Goal: Communication & Community: Answer question/provide support

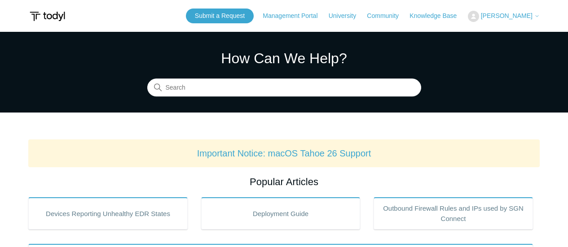
click at [479, 15] on img at bounding box center [473, 16] width 11 height 11
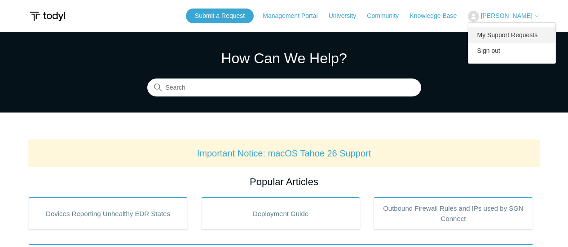
click at [519, 37] on link "My Support Requests" at bounding box center [512, 35] width 88 height 16
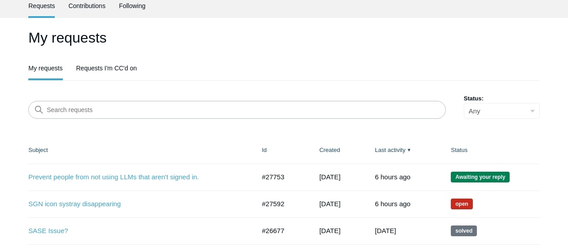
scroll to position [90, 0]
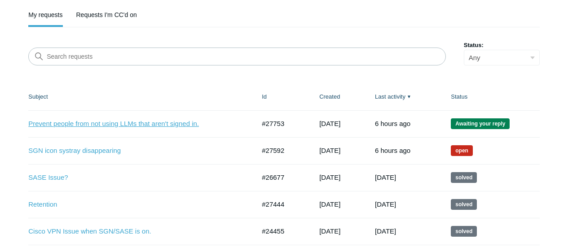
click at [141, 126] on link "Prevent people from not using LLMs that aren't signed in." at bounding box center [134, 124] width 213 height 10
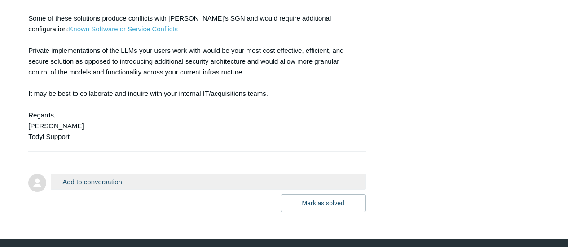
scroll to position [1404, 0]
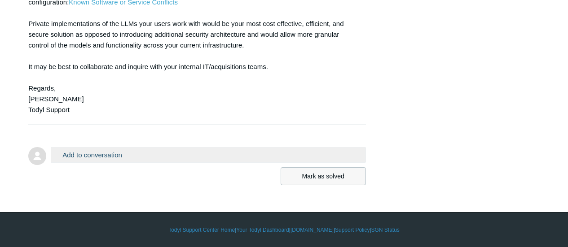
click at [295, 176] on button "Mark as solved" at bounding box center [323, 176] width 85 height 18
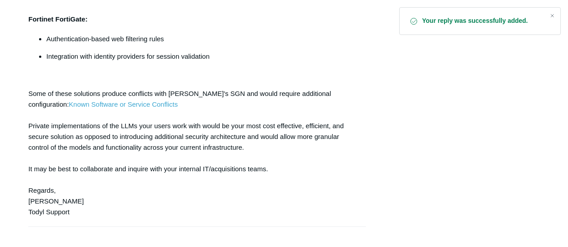
scroll to position [1386, 0]
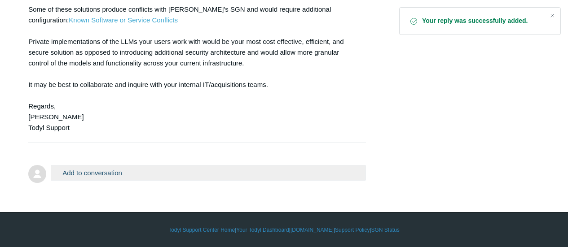
click at [220, 178] on button "Add to conversation" at bounding box center [208, 173] width 315 height 16
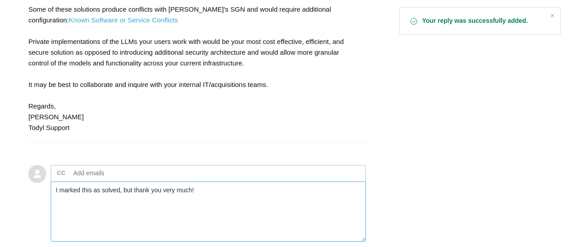
type textarea "I marked this as solved, but thank you very much!"
click at [211, 174] on ul "CC Add emails" at bounding box center [208, 173] width 315 height 17
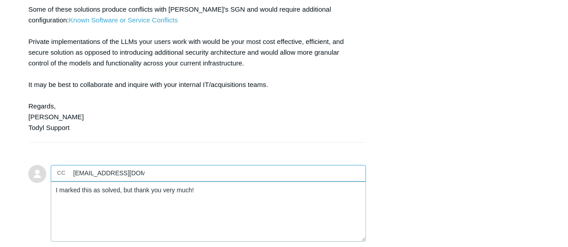
type input "mads@redshiftit.com"
click at [209, 189] on textarea "I marked this as solved, but thank you very much!" at bounding box center [208, 212] width 315 height 61
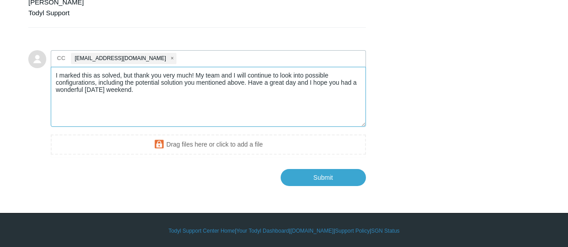
scroll to position [1502, 0]
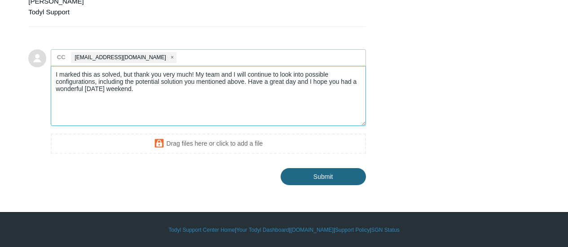
type textarea "I marked this as solved, but thank you very much! My team and I will continue t…"
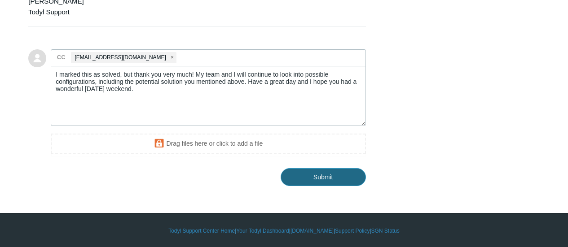
click at [308, 183] on input "Submit" at bounding box center [323, 177] width 85 height 18
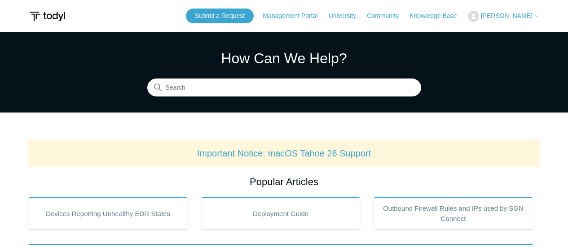
click at [459, 21] on nav "Management Portal University Community Knowledge Base" at bounding box center [364, 16] width 203 height 10
click at [459, 15] on link "Knowledge Base" at bounding box center [437, 15] width 56 height 9
click at [389, 18] on link "Community" at bounding box center [387, 15] width 41 height 9
click at [529, 12] on button "[PERSON_NAME]" at bounding box center [504, 16] width 72 height 11
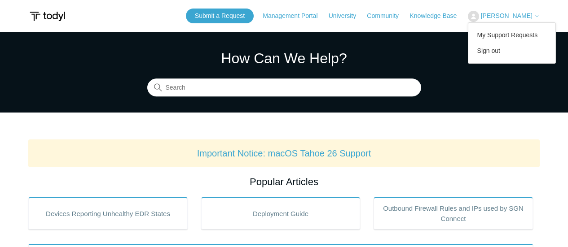
click at [514, 26] on div "My Support Requests Sign out" at bounding box center [512, 42] width 88 height 41
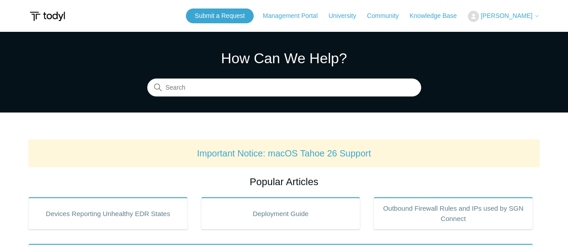
click at [528, 29] on header "Submit a Request Management Portal University Community Knowledge Base Maya Dou…" at bounding box center [283, 16] width 511 height 32
click at [514, 19] on span "[PERSON_NAME]" at bounding box center [510, 15] width 59 height 7
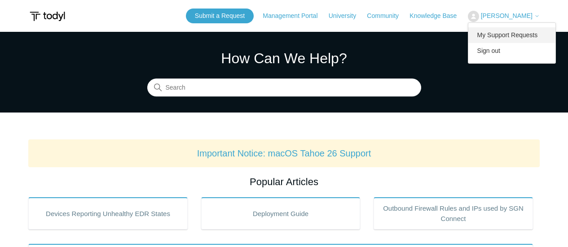
click at [505, 33] on link "My Support Requests" at bounding box center [512, 35] width 88 height 16
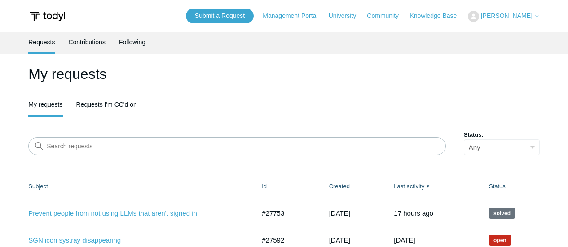
scroll to position [90, 0]
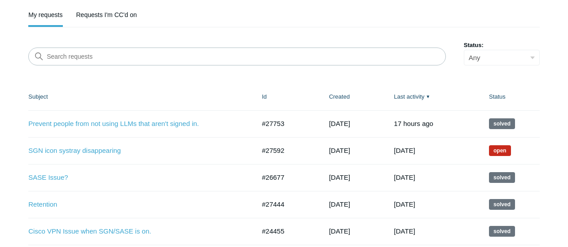
click at [140, 117] on td "Prevent people from not using LLMs that aren't signed in. #27753 5 days ago Sol…" at bounding box center [140, 123] width 224 height 27
click at [136, 124] on link "Prevent people from not using LLMs that aren't signed in." at bounding box center [134, 124] width 213 height 10
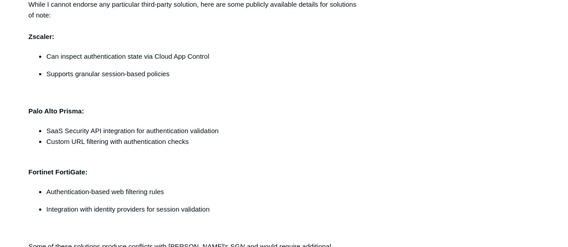
scroll to position [1084, 0]
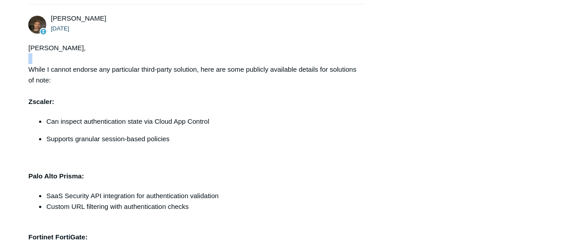
drag, startPoint x: 26, startPoint y: 58, endPoint x: 27, endPoint y: 64, distance: 6.3
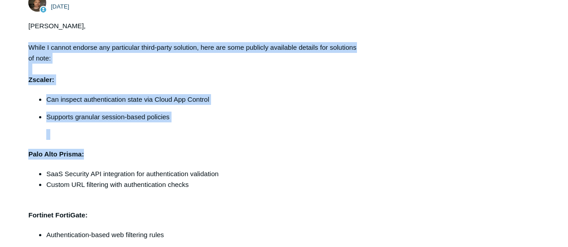
scroll to position [1174, 0]
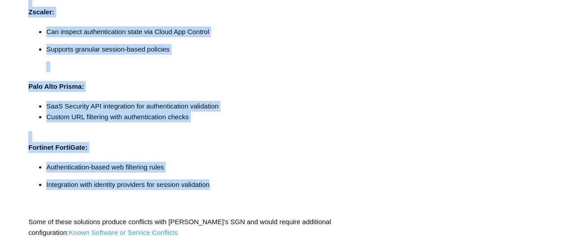
drag, startPoint x: 24, startPoint y: 64, endPoint x: 241, endPoint y: 187, distance: 249.3
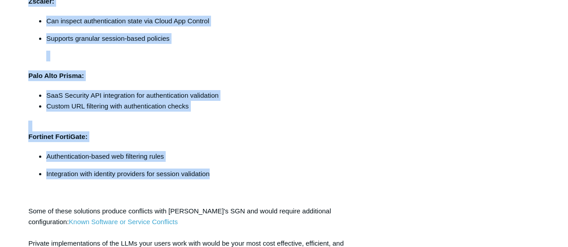
click at [130, 70] on div "Maya, While I cannot endorse any particular third-party solution, here are some…" at bounding box center [192, 138] width 328 height 393
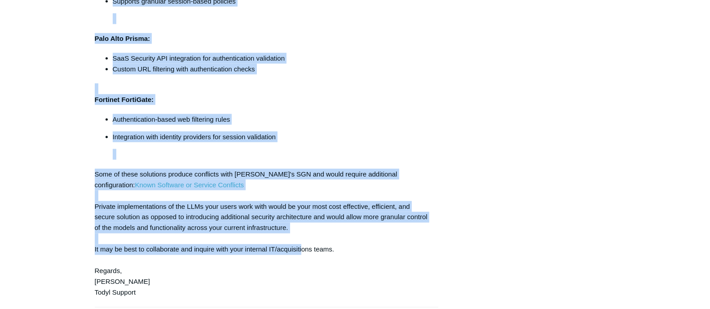
scroll to position [1240, 0]
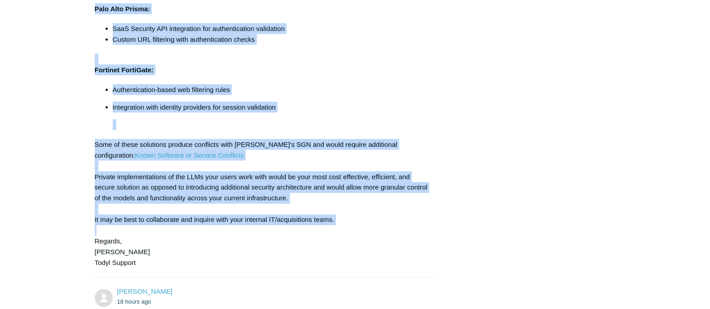
drag, startPoint x: 82, startPoint y: 112, endPoint x: 369, endPoint y: 216, distance: 305.8
copy div "While I cannot endorse any particular third-party solution, here are some publi…"
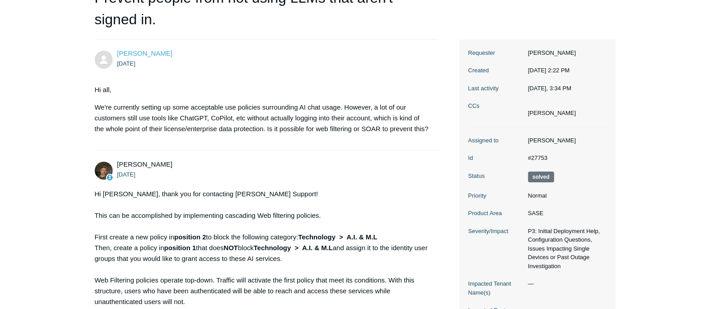
scroll to position [0, 0]
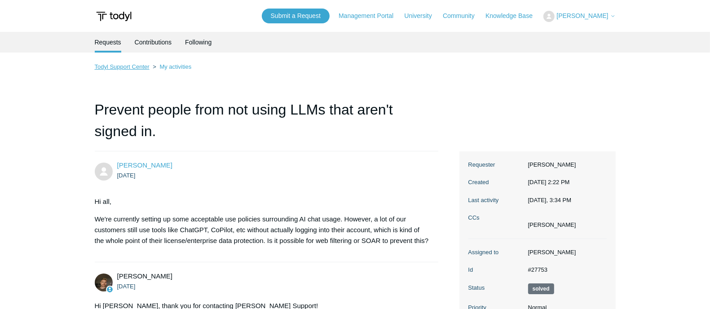
click at [143, 63] on link "Todyl Support Center" at bounding box center [122, 66] width 55 height 7
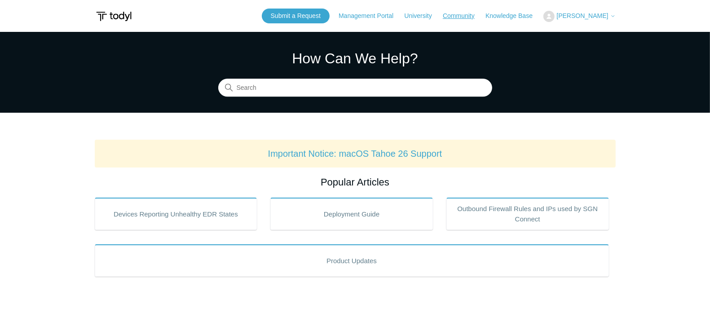
click at [463, 19] on link "Community" at bounding box center [463, 15] width 41 height 9
click at [503, 15] on link "Knowledge Base" at bounding box center [513, 15] width 56 height 9
click at [604, 16] on span "[PERSON_NAME]" at bounding box center [582, 15] width 52 height 7
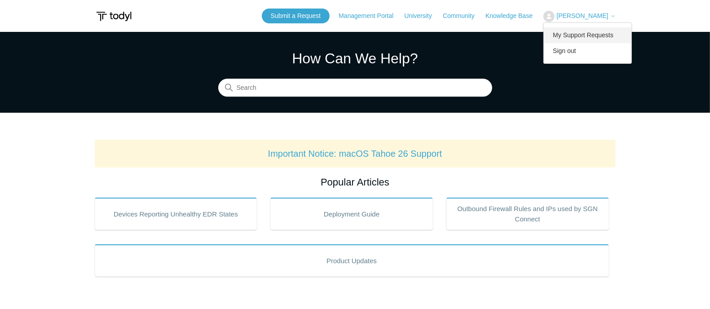
click at [604, 38] on link "My Support Requests" at bounding box center [588, 35] width 88 height 16
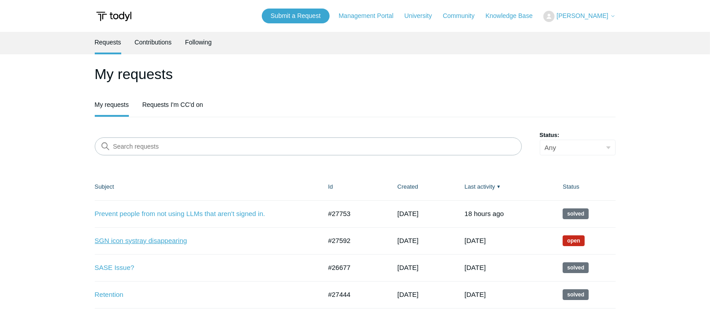
click at [153, 240] on link "SGN icon systray disappearing" at bounding box center [201, 241] width 213 height 10
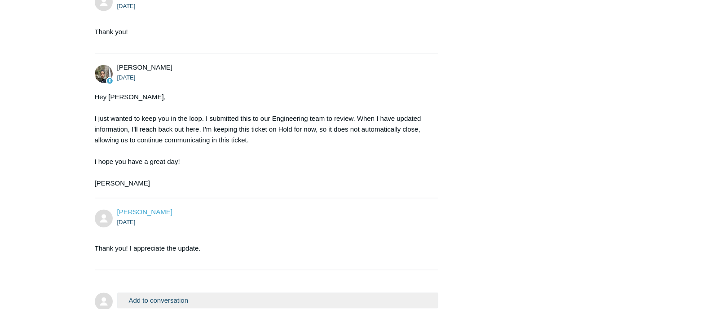
scroll to position [1549, 0]
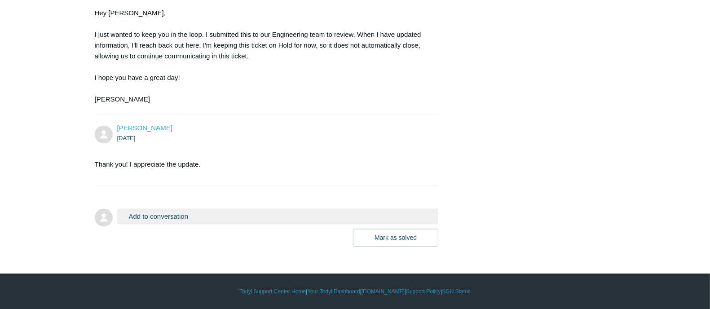
click at [191, 226] on div "Add to conversation CC Add emails Drag files here or click to add a file [PERSO…" at bounding box center [277, 227] width 321 height 38
click at [183, 217] on button "Add to conversation" at bounding box center [277, 216] width 321 height 16
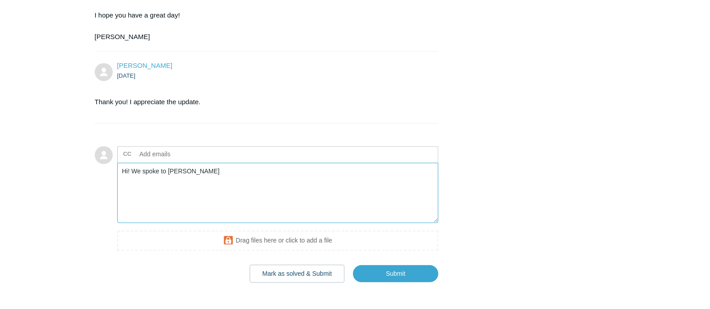
type textarea "Hi! We spoke to Dan"
click at [163, 161] on input "text" at bounding box center [184, 153] width 97 height 13
type input "mads@redshiftit.com"
click at [190, 223] on textarea "Hi! We spoke to Dan" at bounding box center [277, 193] width 321 height 61
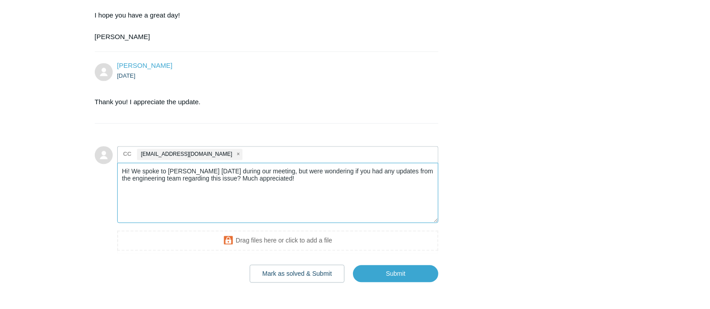
click at [229, 223] on textarea "Hi! We spoke to Dan yesterday during our meeting, but were wondering if you had…" at bounding box center [277, 193] width 321 height 61
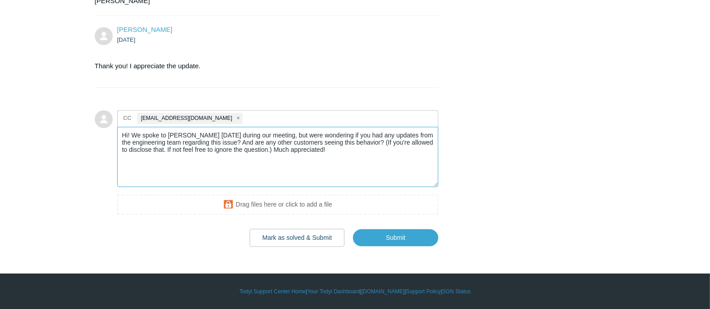
scroll to position [1648, 0]
type textarea "Hi! We spoke to [PERSON_NAME] [DATE] during our meeting, but were wondering if …"
click at [385, 244] on input "Submit" at bounding box center [395, 238] width 85 height 18
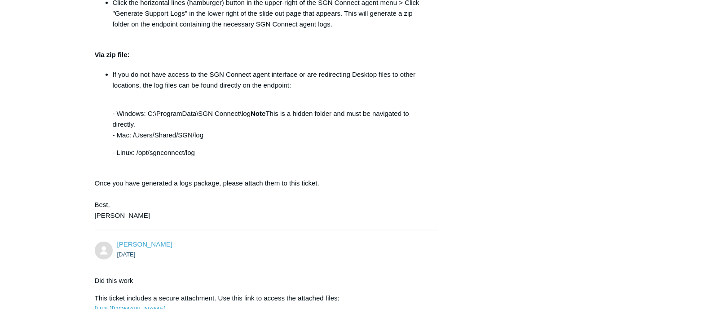
scroll to position [785, 0]
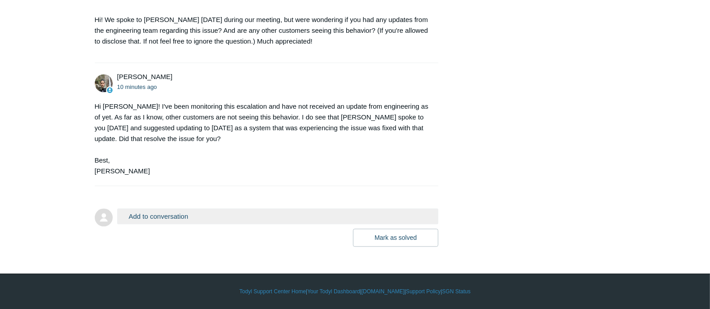
scroll to position [1766, 0]
click at [213, 200] on form "Add to conversation CC Add emails Drag files here or click to add a file [PERSO…" at bounding box center [267, 221] width 344 height 52
click at [213, 208] on form "Add to conversation CC Add emails Drag files here or click to add a file [PERSO…" at bounding box center [267, 221] width 344 height 52
click at [213, 212] on button "Add to conversation" at bounding box center [277, 216] width 321 height 16
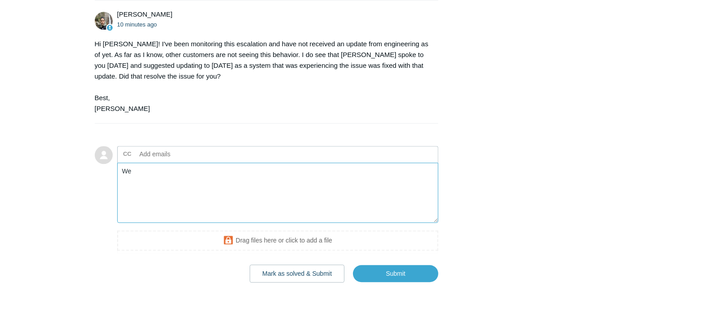
type textarea "W"
click at [343, 223] on textarea "Turns out our sys admins didn't try that yet. We'll reach out when we fig" at bounding box center [277, 193] width 321 height 61
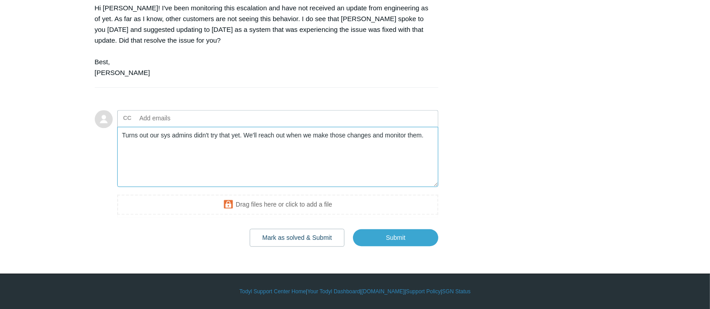
scroll to position [1864, 0]
type textarea "Turns out our sys admins didn't try that yet. We'll reach out when we make thos…"
click at [374, 237] on input "Submit" at bounding box center [395, 238] width 85 height 18
